Goal: Transaction & Acquisition: Purchase product/service

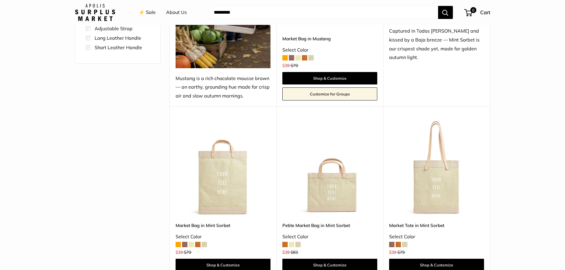
scroll to position [237, 0]
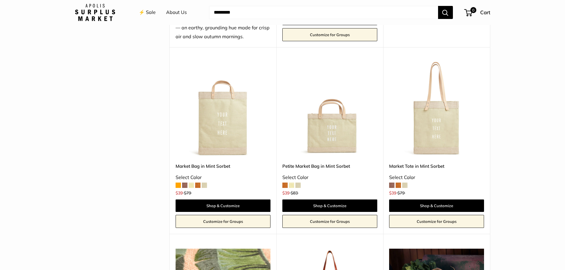
click at [0, 0] on img at bounding box center [0, 0] width 0 height 0
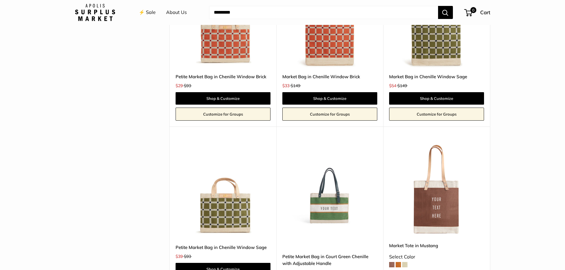
scroll to position [1186, 0]
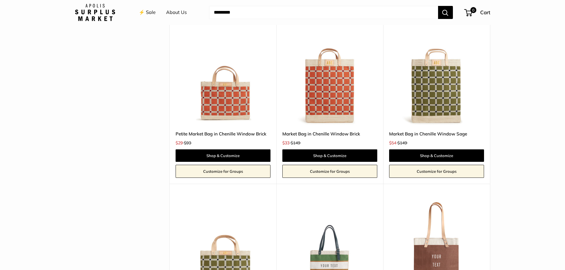
click at [0, 0] on img at bounding box center [0, 0] width 0 height 0
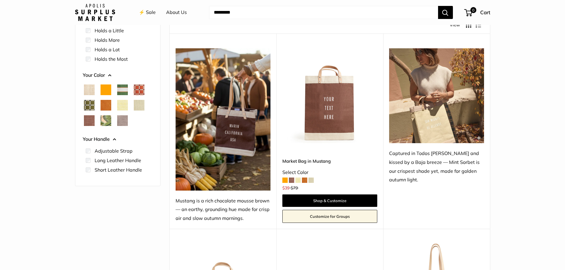
scroll to position [0, 0]
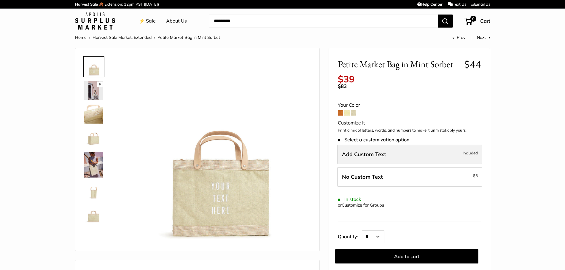
click at [397, 155] on label "Add Custom Text Included" at bounding box center [409, 155] width 145 height 20
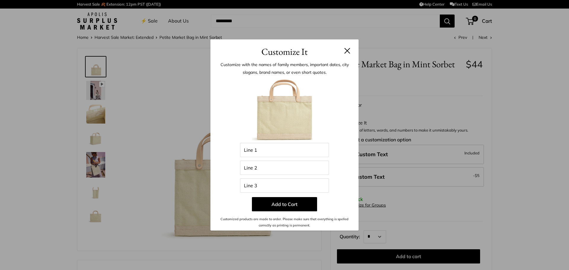
click at [346, 50] on button at bounding box center [348, 51] width 6 height 6
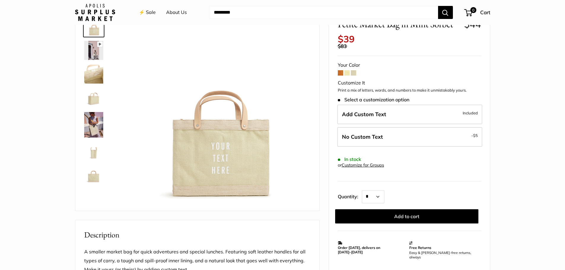
scroll to position [59, 0]
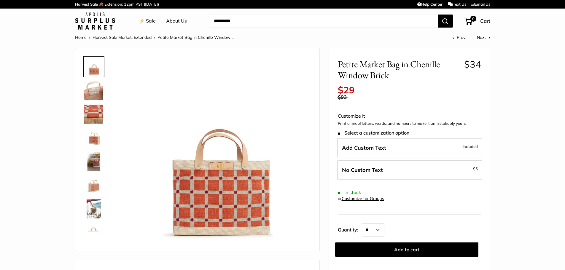
click at [93, 163] on img at bounding box center [93, 161] width 19 height 19
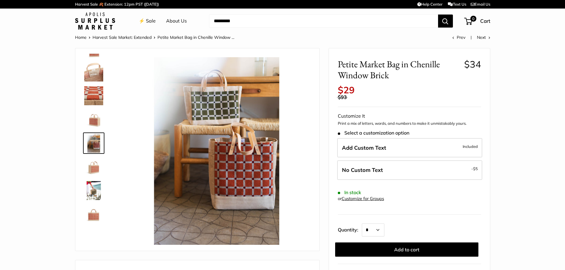
click at [91, 114] on img at bounding box center [93, 119] width 19 height 19
